Goal: Task Accomplishment & Management: Manage account settings

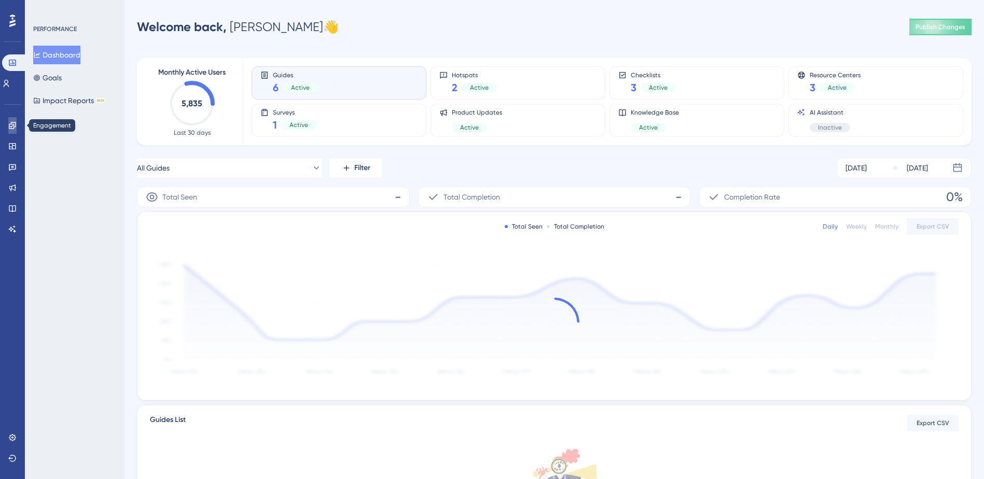
click at [12, 128] on icon at bounding box center [12, 125] width 8 height 8
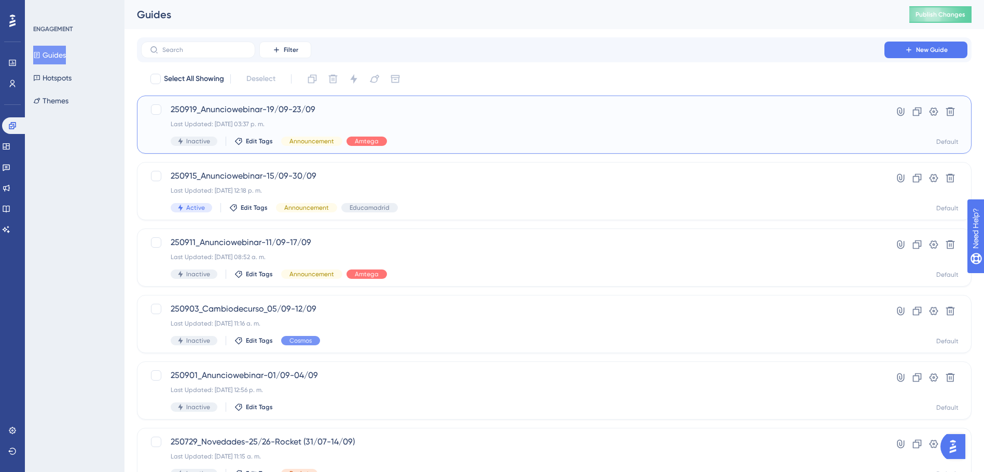
click at [245, 106] on span "250919_Anunciowebinar-19/09-23/09" at bounding box center [513, 109] width 684 height 12
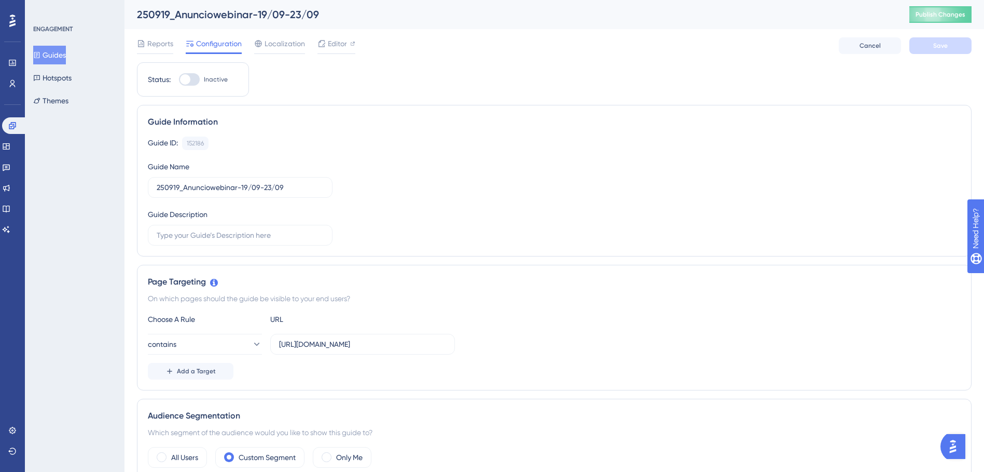
click at [58, 55] on button "Guides" at bounding box center [49, 55] width 33 height 19
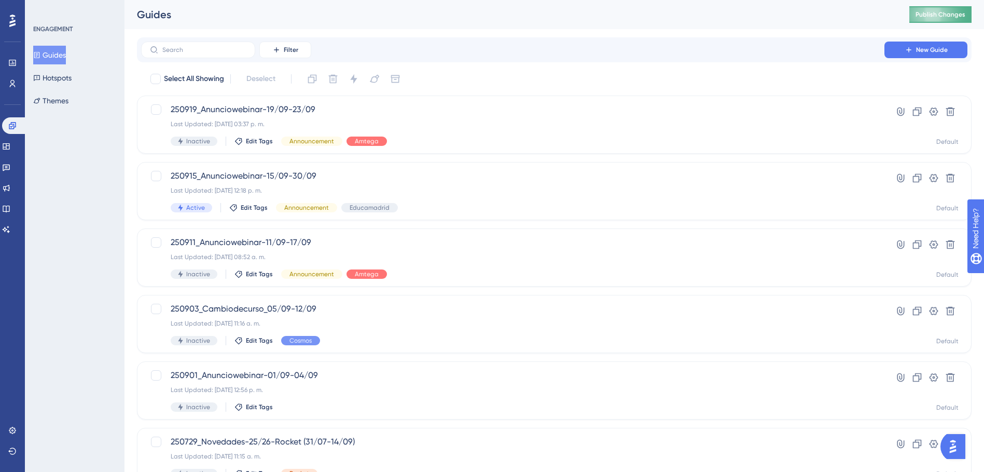
click at [939, 13] on span "Publish Changes" at bounding box center [941, 14] width 50 height 8
click at [246, 117] on div "250919_Anunciowebinar-19/09-23/09 Last Updated: 18 sept 2025 03:37 p. m. Inacti…" at bounding box center [513, 124] width 684 height 43
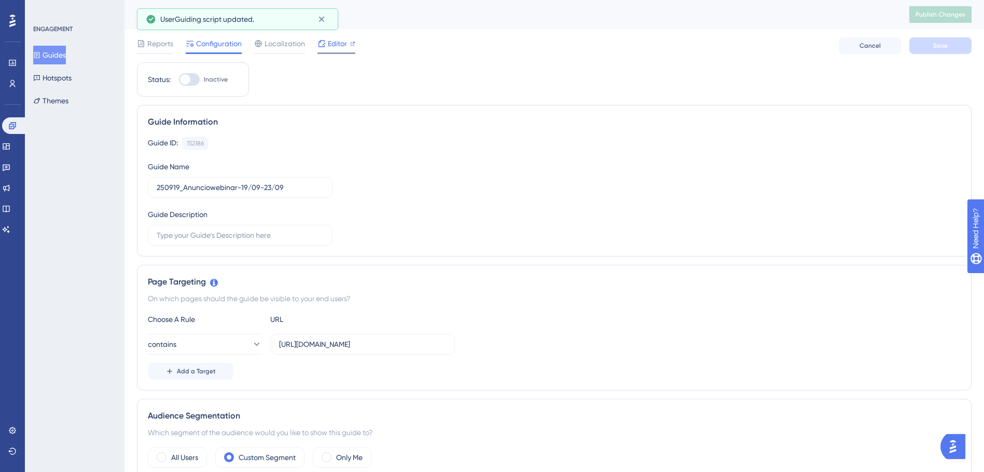
click at [337, 44] on span "Editor" at bounding box center [337, 43] width 19 height 12
click at [955, 19] on button "Publish Changes" at bounding box center [940, 14] width 62 height 17
click at [943, 12] on span "Publish Changes" at bounding box center [941, 14] width 50 height 8
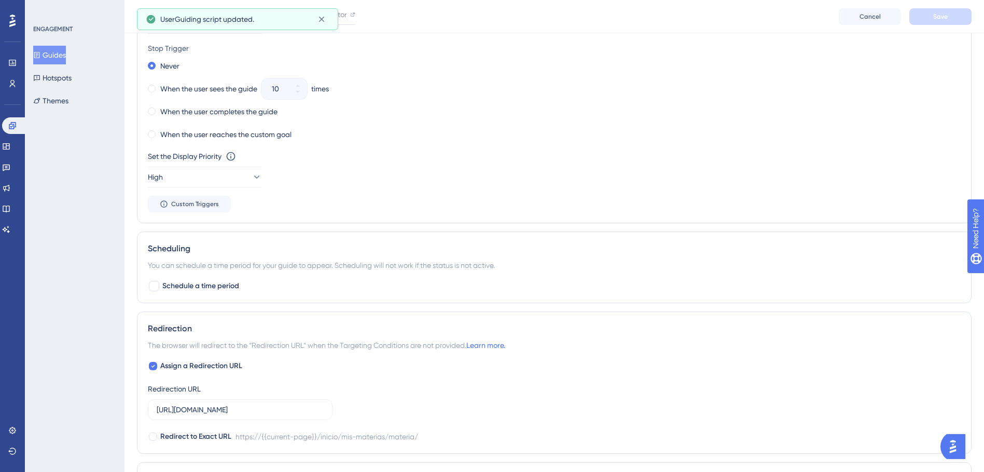
scroll to position [623, 0]
click at [155, 287] on div at bounding box center [154, 285] width 10 height 10
checkbox input "true"
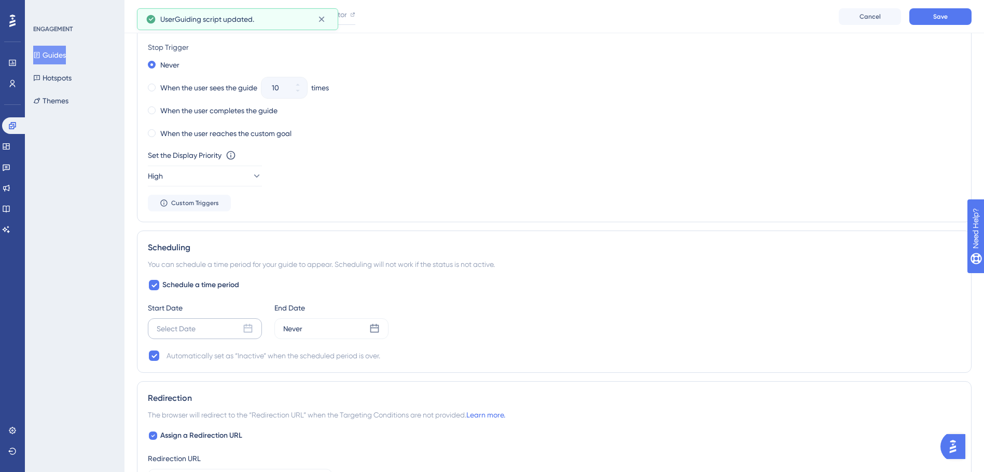
click at [204, 324] on div "Select Date" at bounding box center [205, 328] width 114 height 21
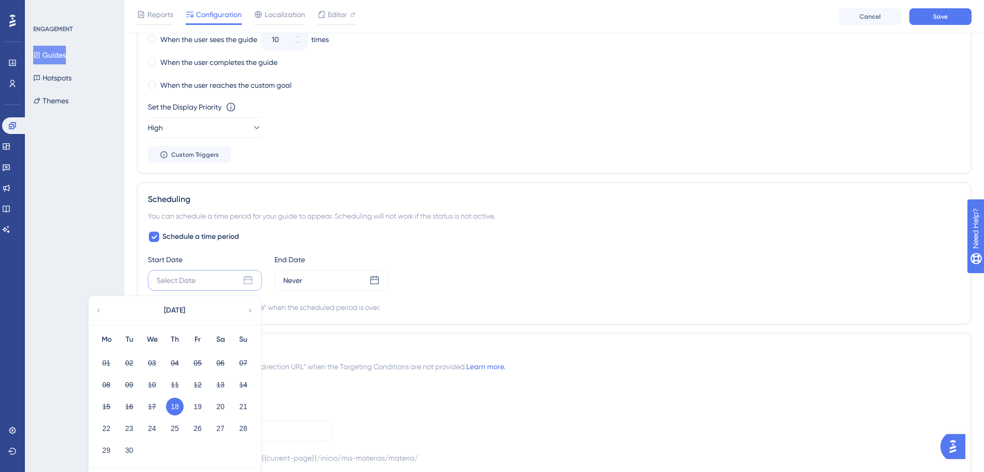
scroll to position [726, 0]
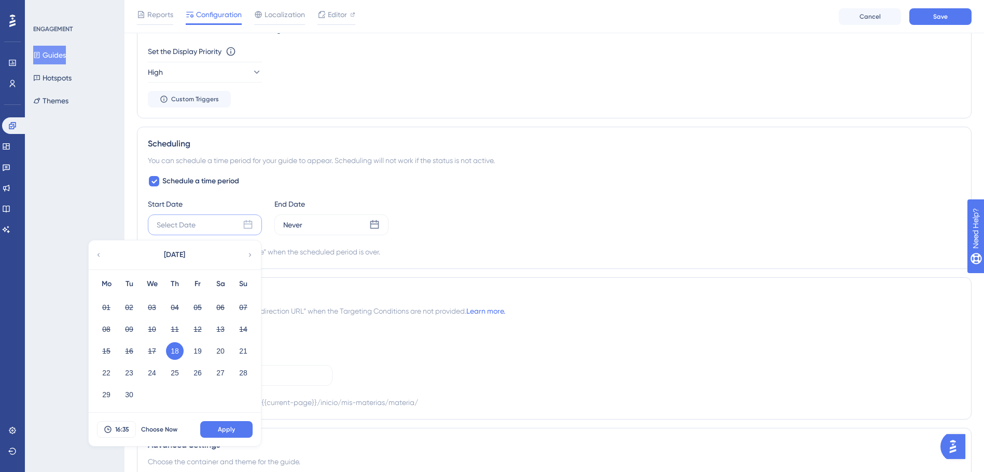
click at [176, 352] on button "18" at bounding box center [175, 351] width 18 height 18
click at [118, 424] on button "16:35" at bounding box center [116, 429] width 39 height 17
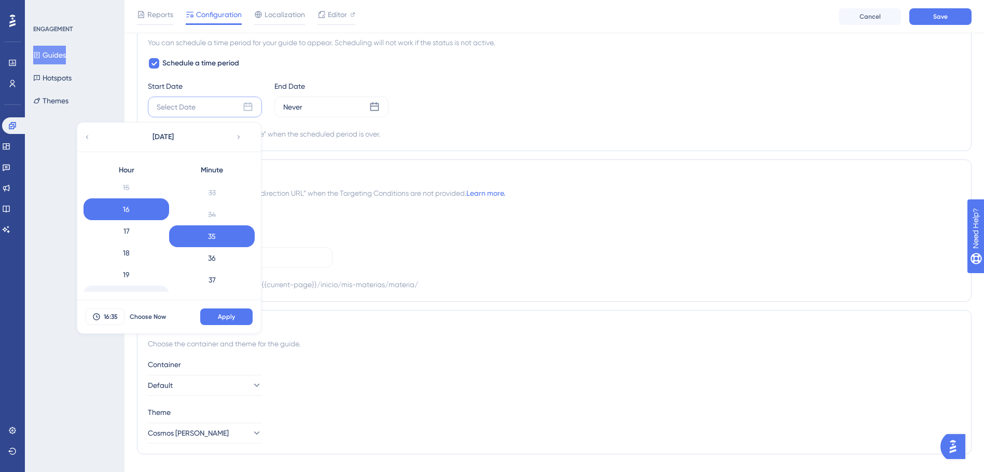
scroll to position [356, 0]
click at [133, 254] on div "19" at bounding box center [127, 250] width 86 height 22
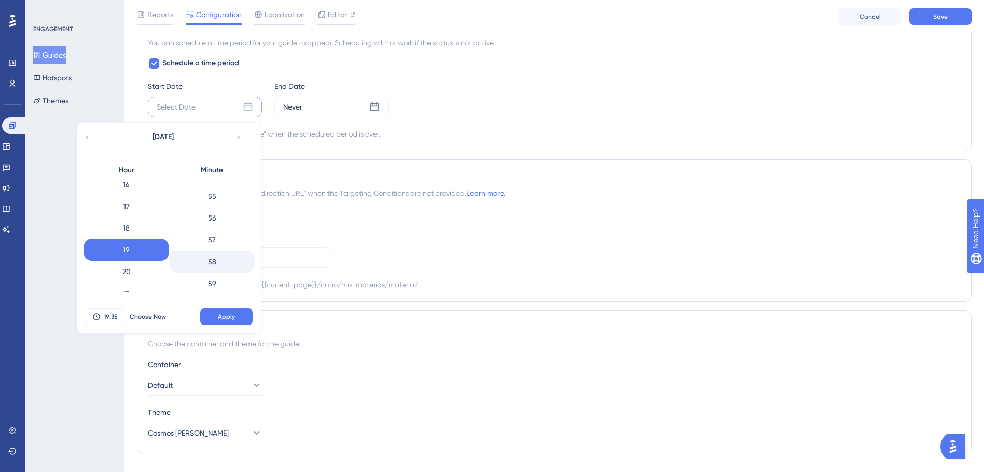
scroll to position [1196, 0]
click at [210, 281] on div "59" at bounding box center [212, 281] width 86 height 22
click at [143, 229] on div "18" at bounding box center [127, 228] width 86 height 22
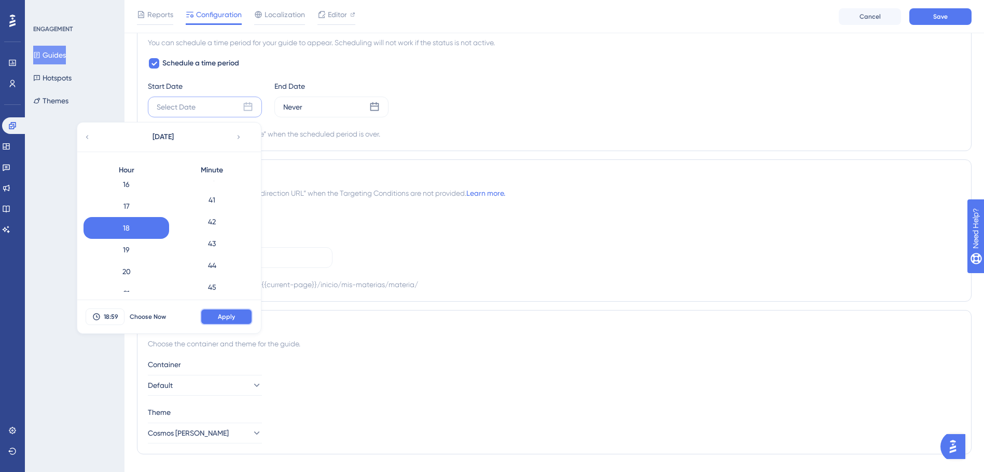
click at [232, 315] on span "Apply" at bounding box center [226, 316] width 17 height 8
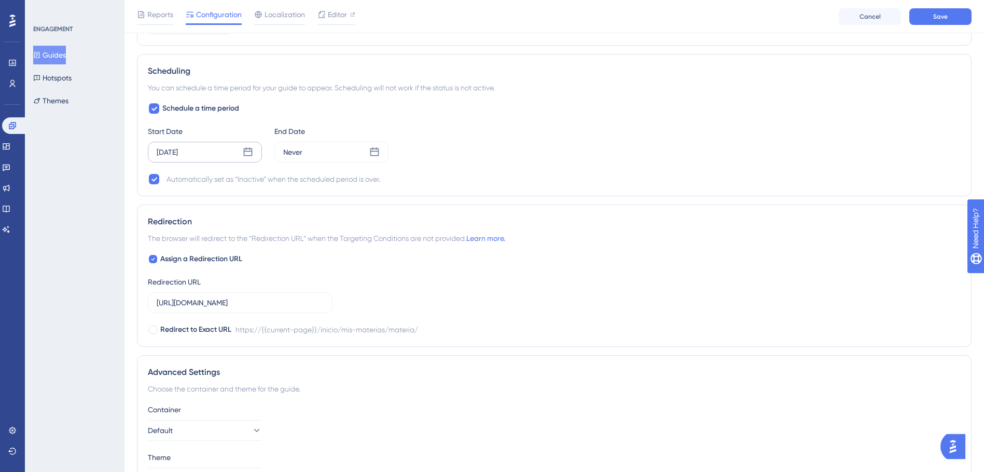
scroll to position [740, 0]
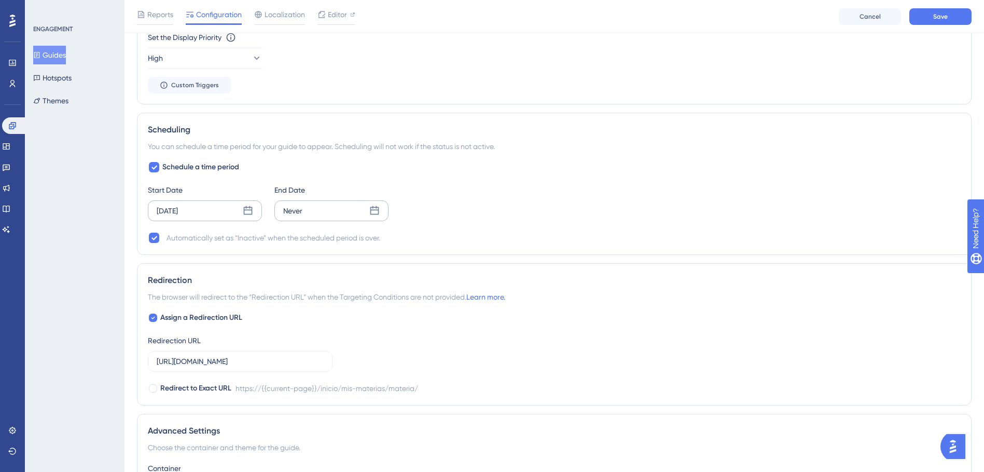
click at [303, 217] on div "Never" at bounding box center [331, 210] width 114 height 21
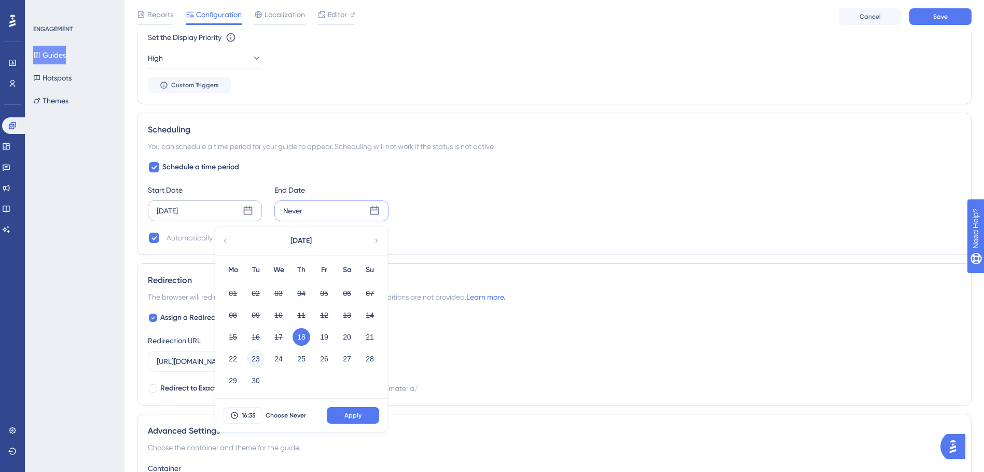
click at [252, 361] on button "23" at bounding box center [256, 359] width 18 height 18
click at [249, 416] on span "16:35" at bounding box center [249, 415] width 14 height 8
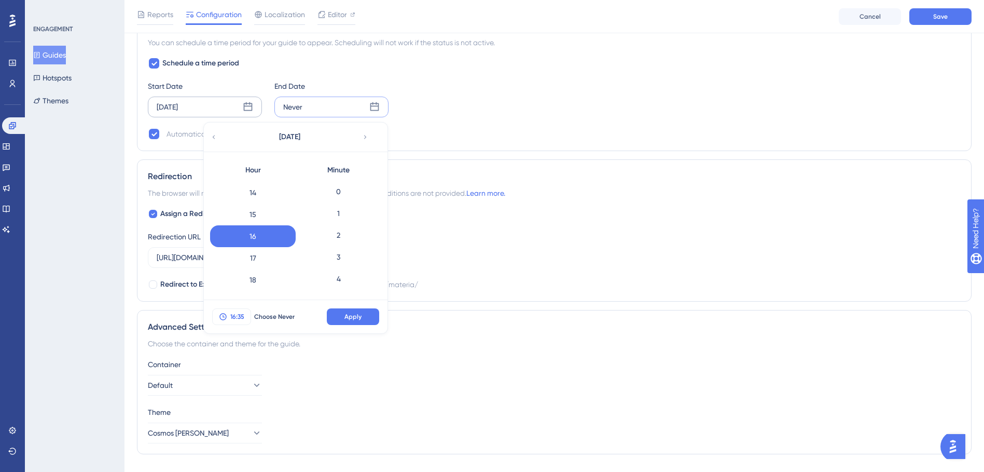
scroll to position [718, 0]
click at [258, 259] on div "17" at bounding box center [253, 258] width 86 height 22
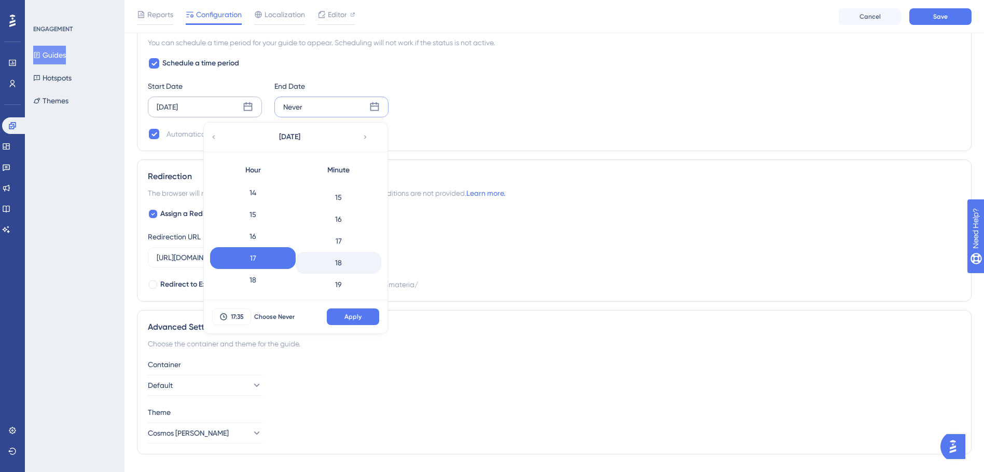
scroll to position [303, 0]
click at [336, 218] on div "15" at bounding box center [339, 215] width 86 height 22
click at [349, 314] on span "Apply" at bounding box center [352, 316] width 17 height 8
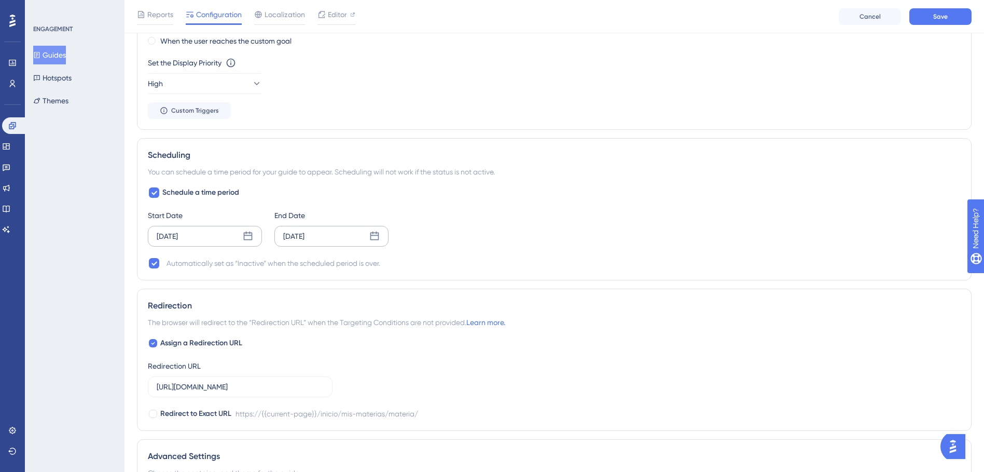
scroll to position [712, 0]
click at [566, 239] on div "Start Date Sep 18 2025 End Date Sep 23 2025" at bounding box center [554, 230] width 813 height 37
click at [934, 11] on button "Save" at bounding box center [940, 16] width 62 height 17
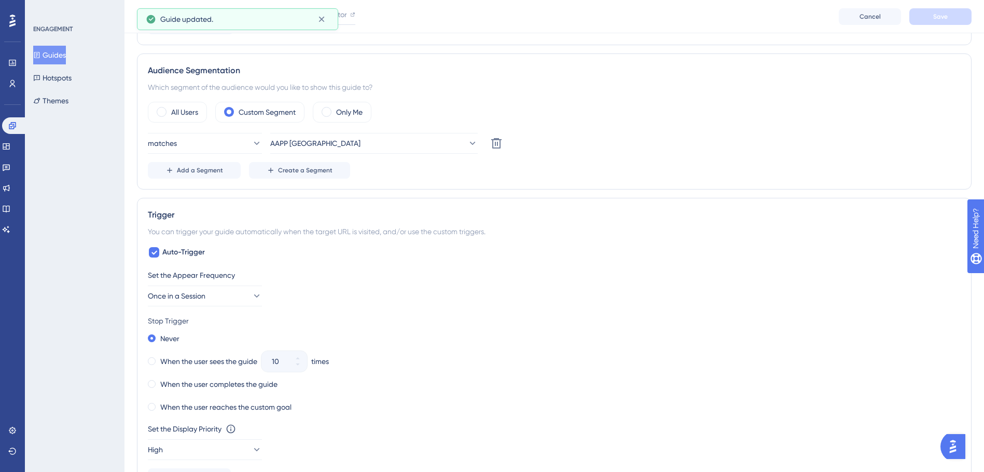
scroll to position [0, 0]
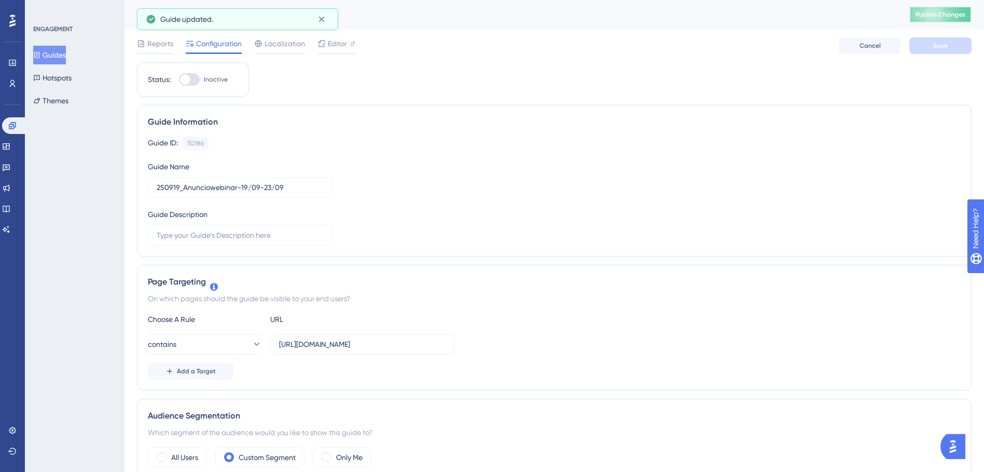
click at [939, 20] on button "Publish Changes" at bounding box center [940, 14] width 62 height 17
click at [190, 78] on div at bounding box center [185, 79] width 10 height 10
click at [179, 79] on input "Inactive" at bounding box center [178, 79] width 1 height 1
checkbox input "true"
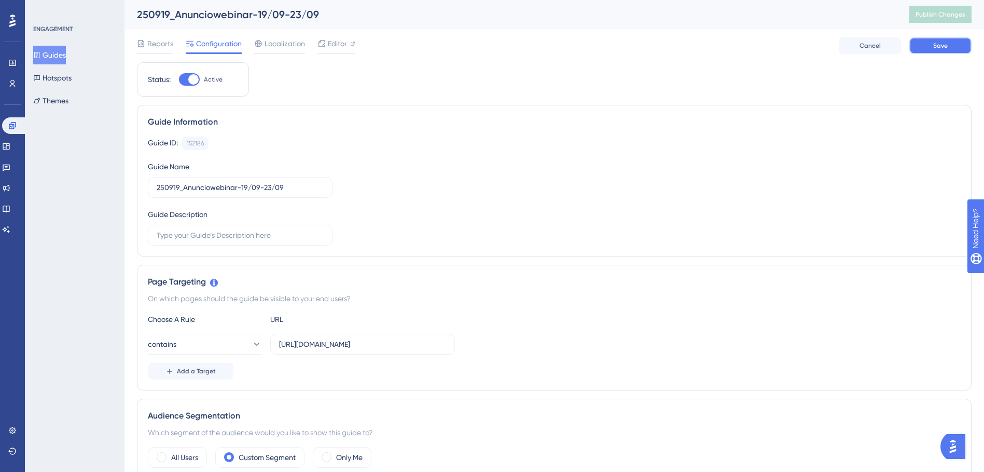
click at [920, 48] on button "Save" at bounding box center [940, 45] width 62 height 17
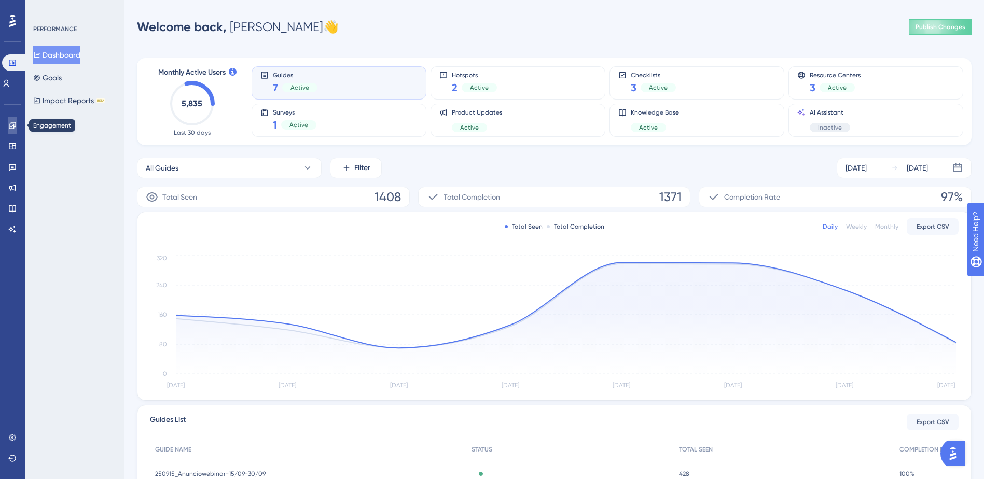
click at [16, 122] on icon at bounding box center [12, 125] width 8 height 8
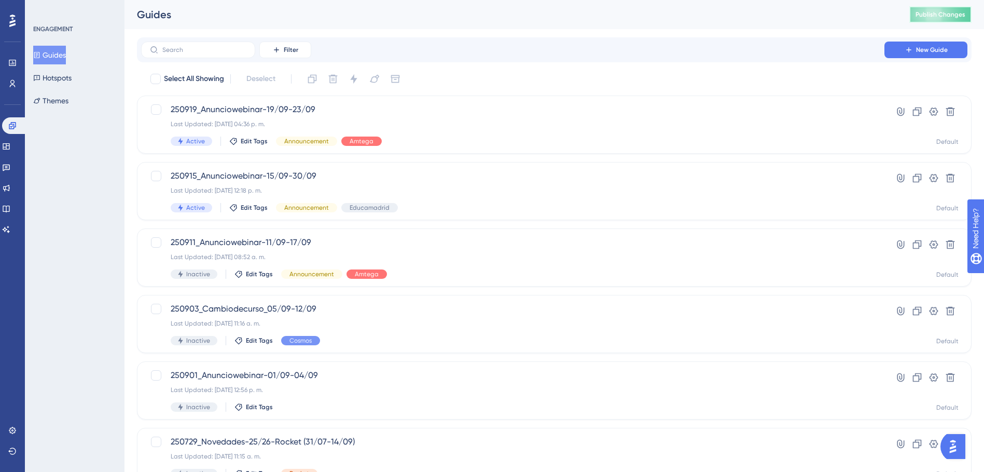
click at [948, 16] on span "Publish Changes" at bounding box center [941, 14] width 50 height 8
click at [412, 120] on div "Last Updated: 18 sept 2025 04:36 p. m." at bounding box center [513, 124] width 684 height 8
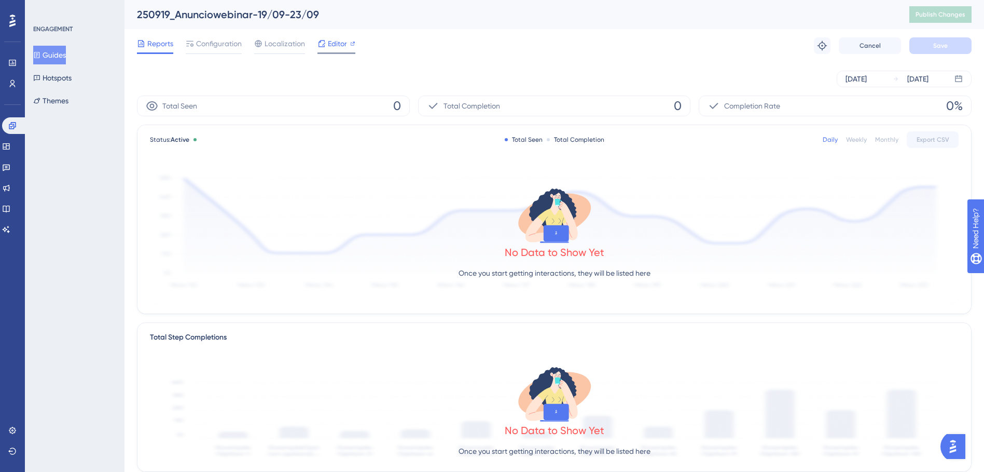
click at [333, 45] on span "Editor" at bounding box center [337, 43] width 19 height 12
click at [954, 20] on button "Publish Changes" at bounding box center [940, 14] width 62 height 17
click at [325, 45] on icon at bounding box center [321, 43] width 8 height 8
